Goal: Find specific page/section: Find specific page/section

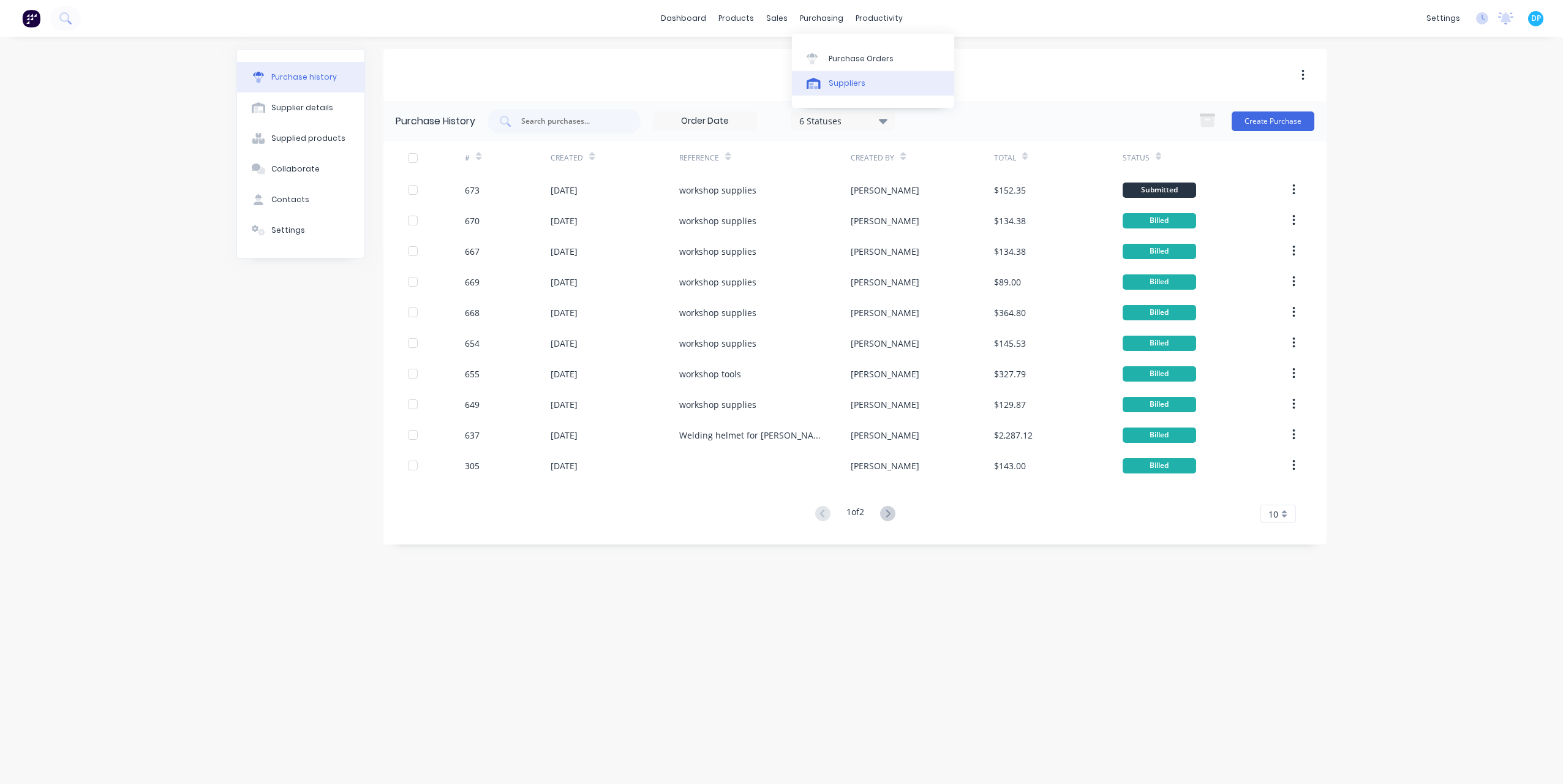
click at [814, 80] on icon at bounding box center [813, 83] width 14 height 11
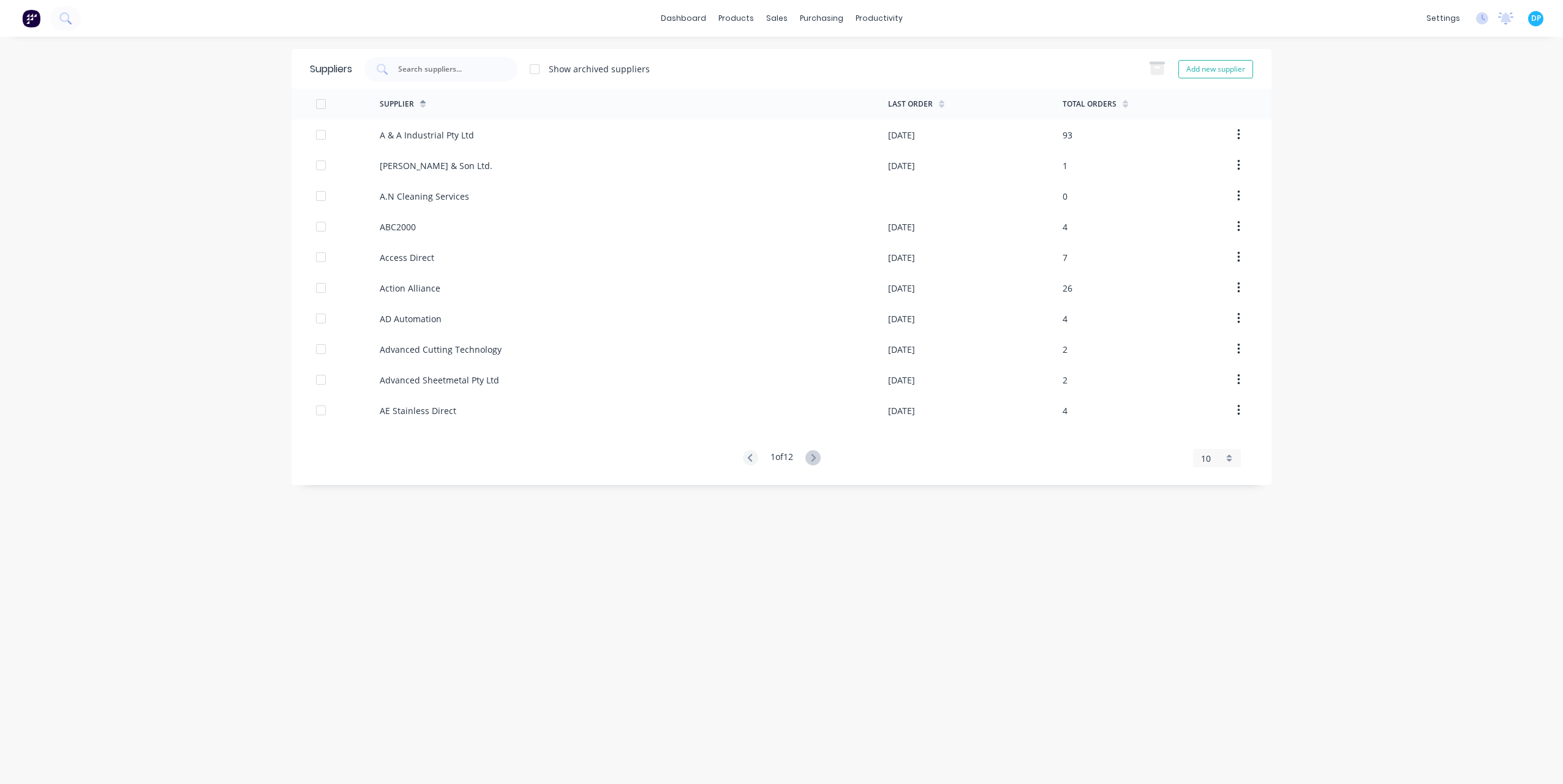
click at [1237, 467] on div "10" at bounding box center [1217, 458] width 48 height 18
click at [1217, 612] on div "35" at bounding box center [1218, 610] width 47 height 22
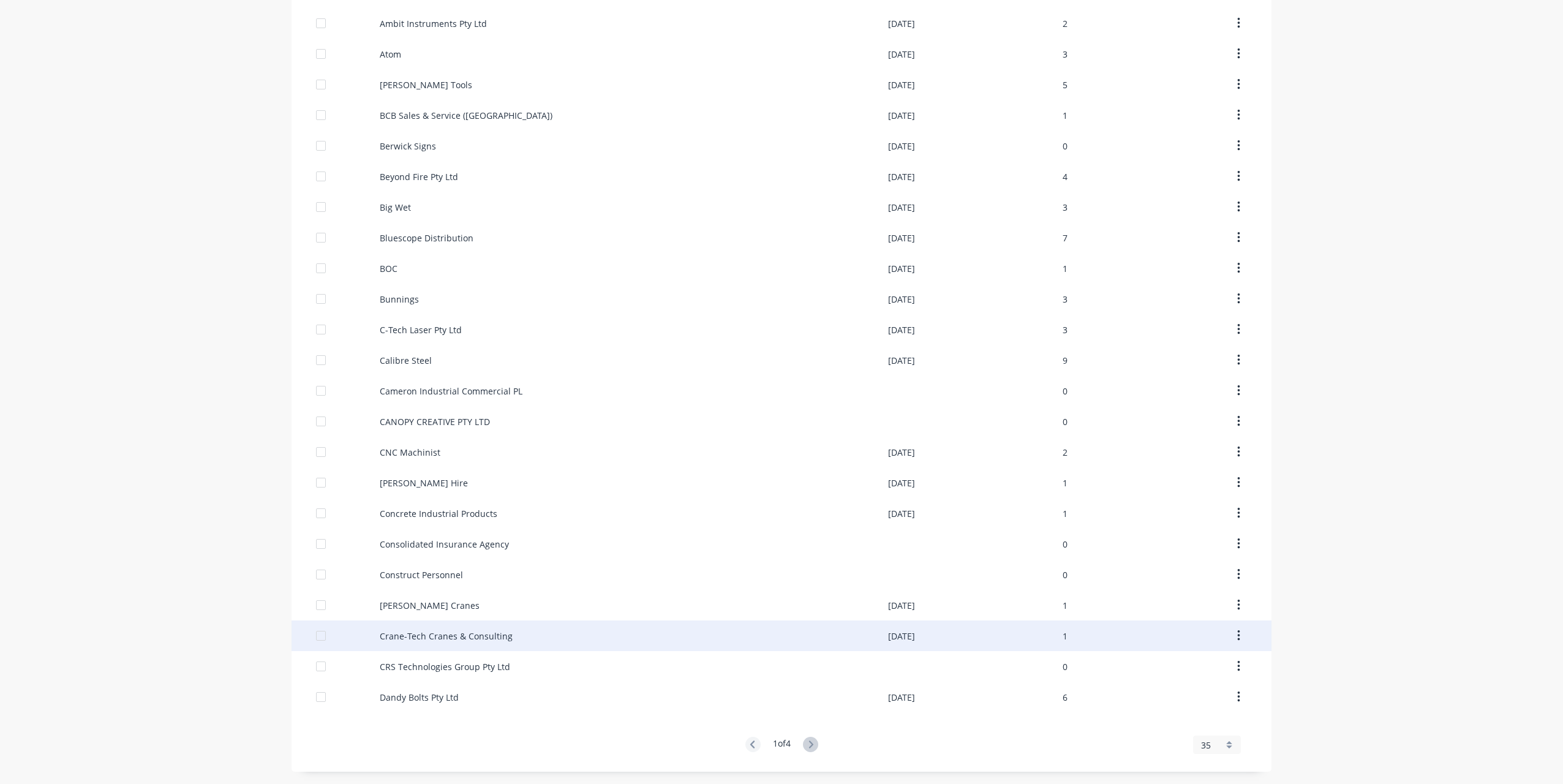
scroll to position [479, 0]
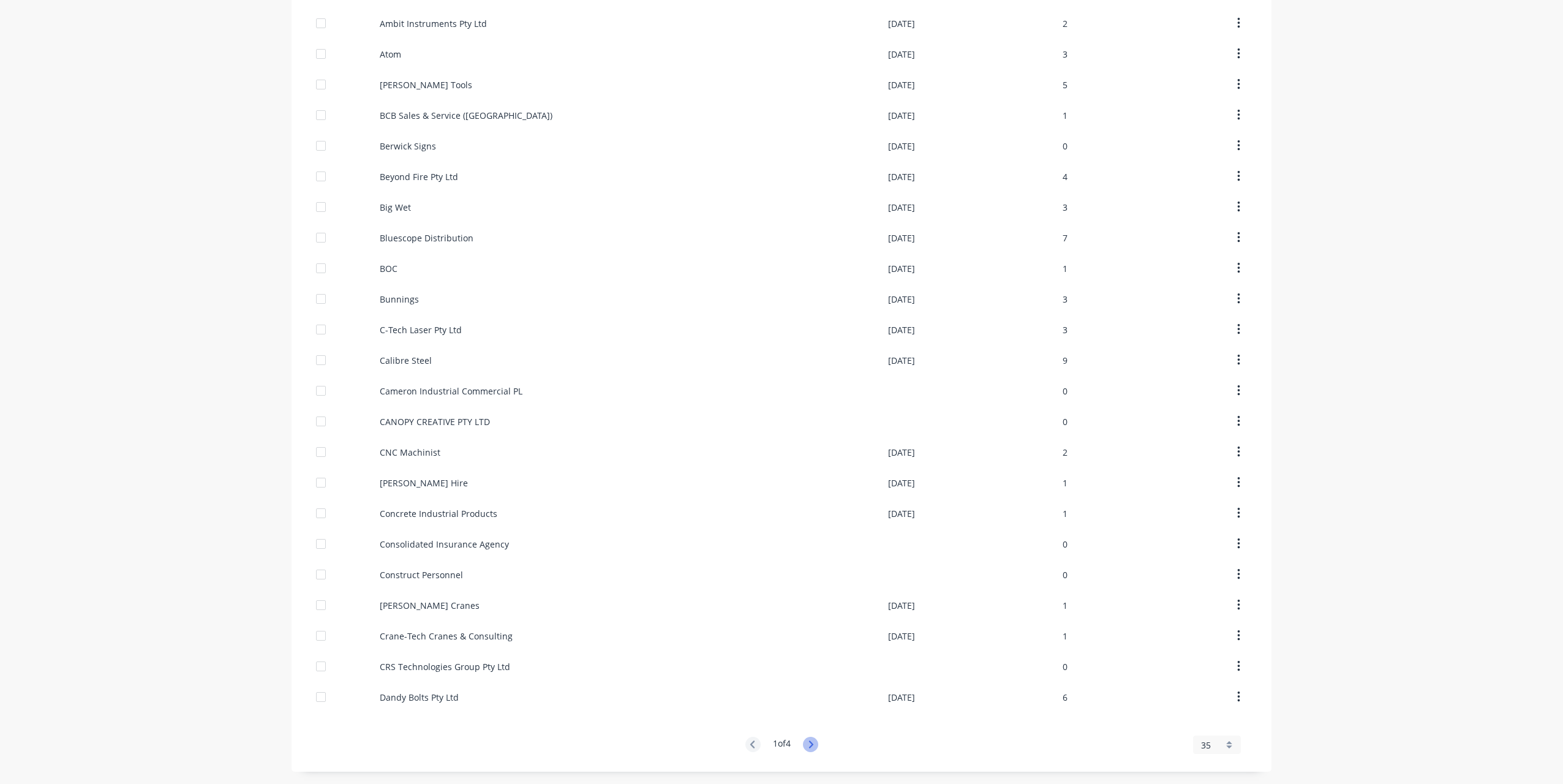
click at [803, 742] on icon at bounding box center [811, 745] width 15 height 15
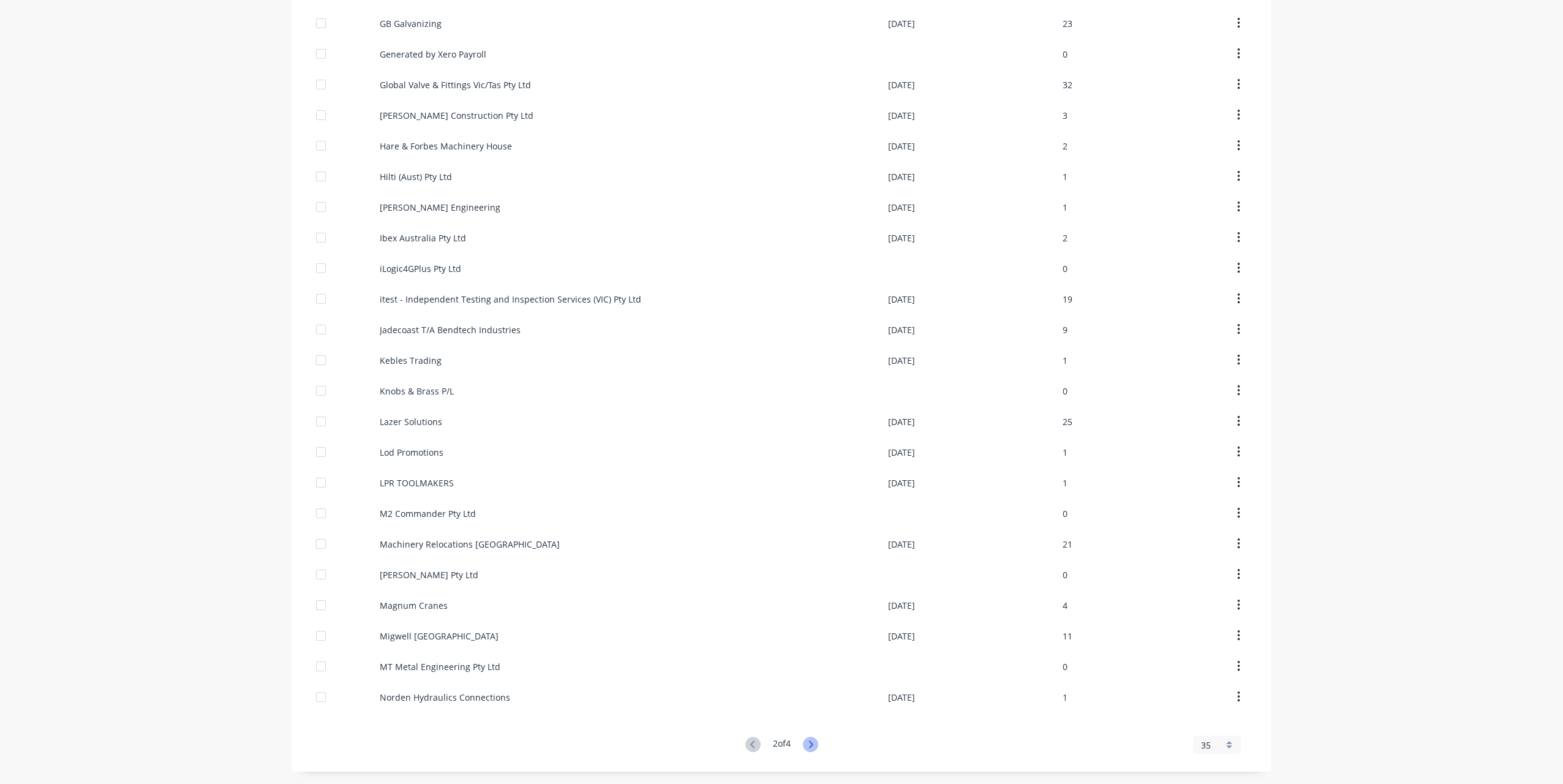
click at [803, 742] on icon at bounding box center [811, 745] width 15 height 15
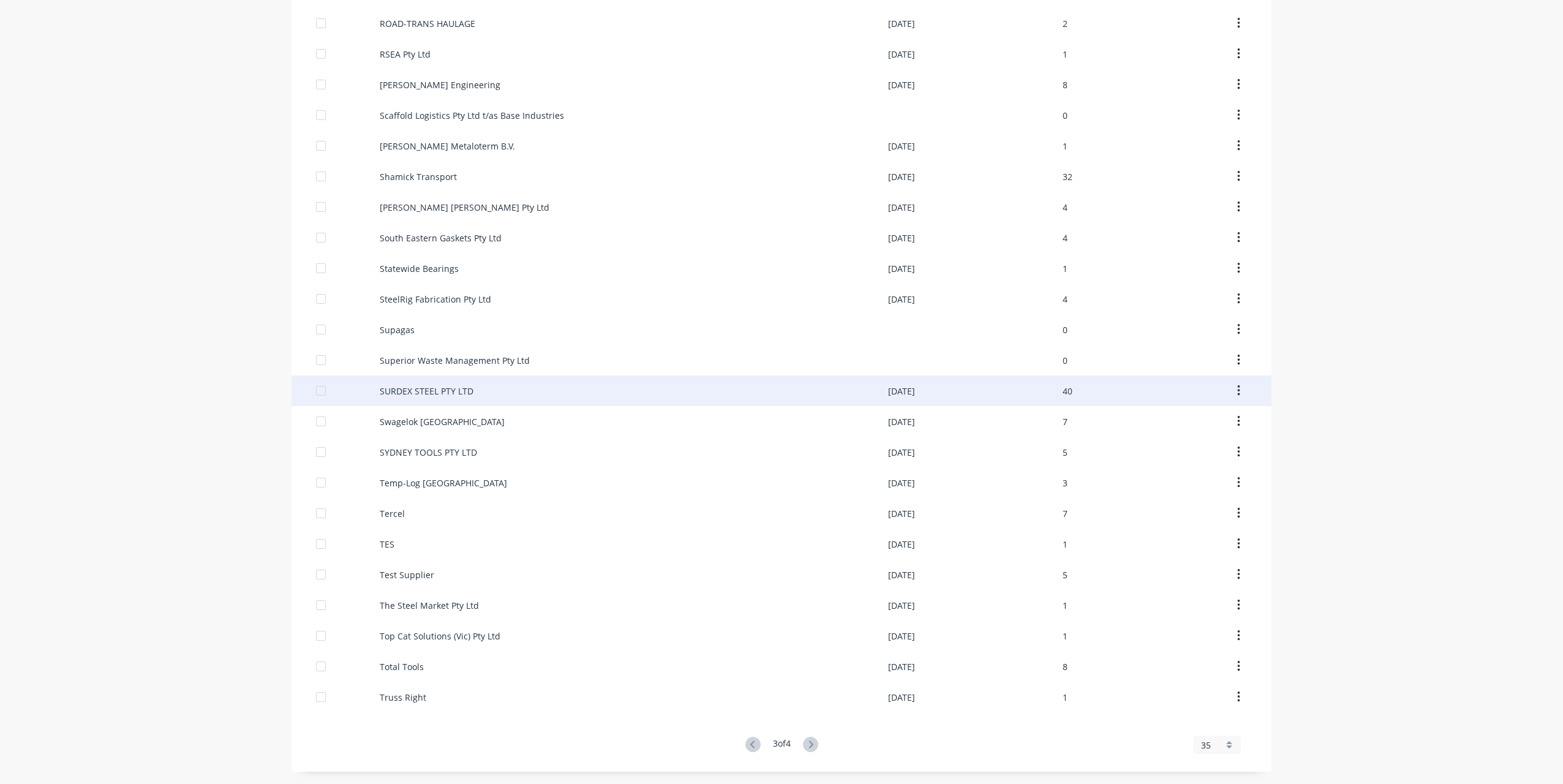
click at [453, 390] on div "SURDEX STEEL PTY LTD" at bounding box center [427, 391] width 94 height 13
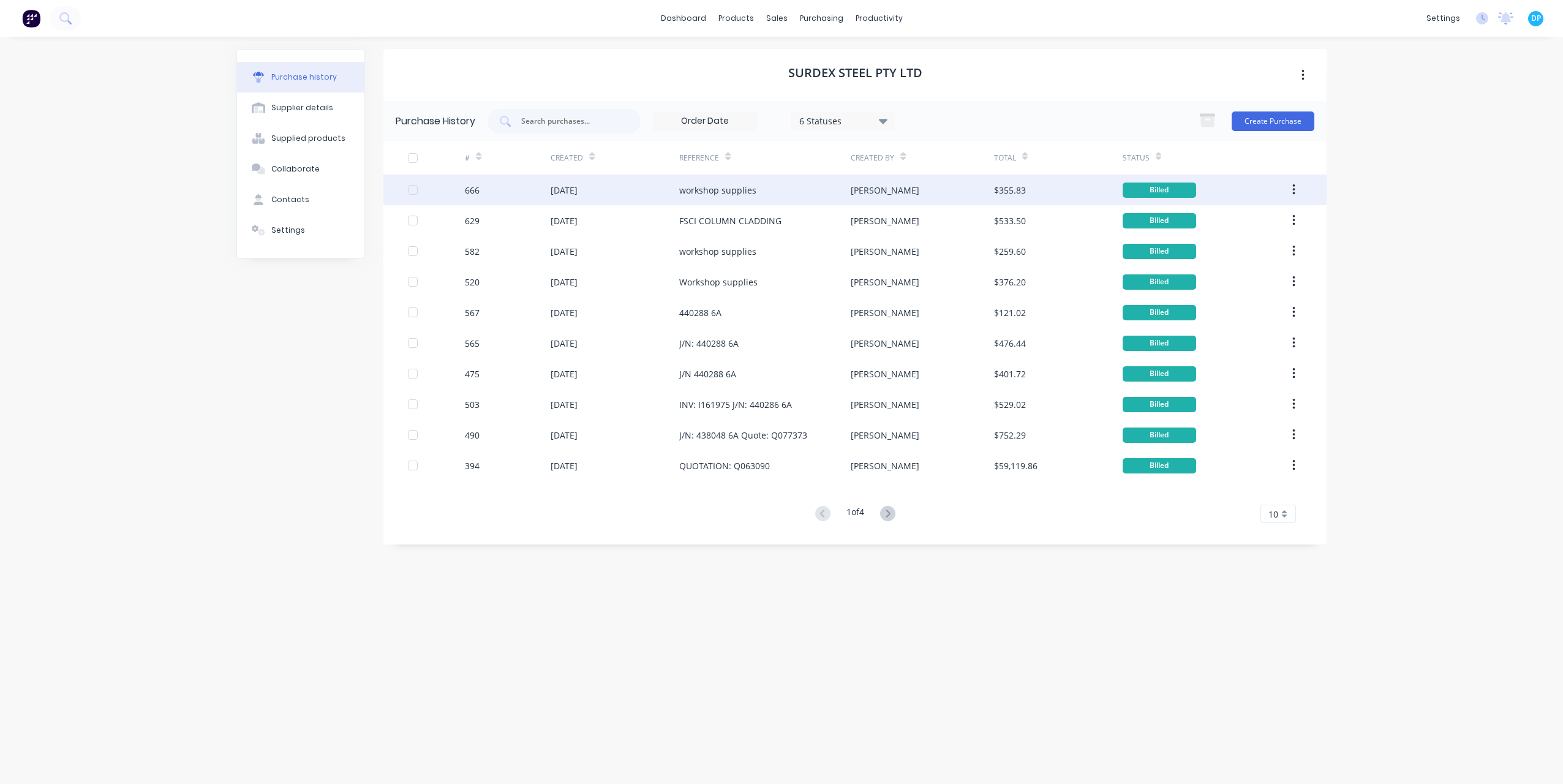
click at [667, 189] on div "[DATE]" at bounding box center [615, 190] width 128 height 31
